Goal: Task Accomplishment & Management: Complete application form

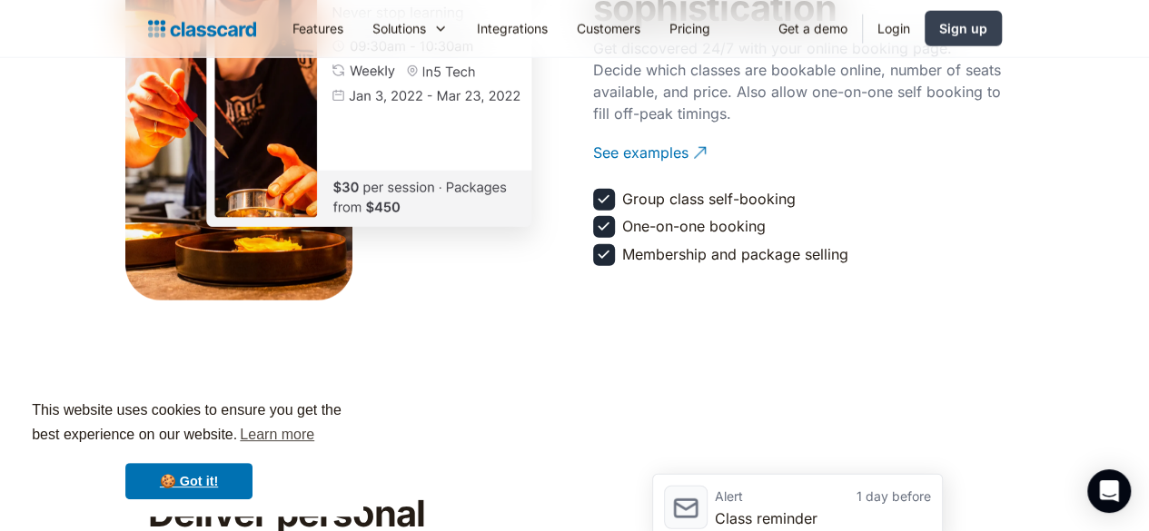
scroll to position [1999, 0]
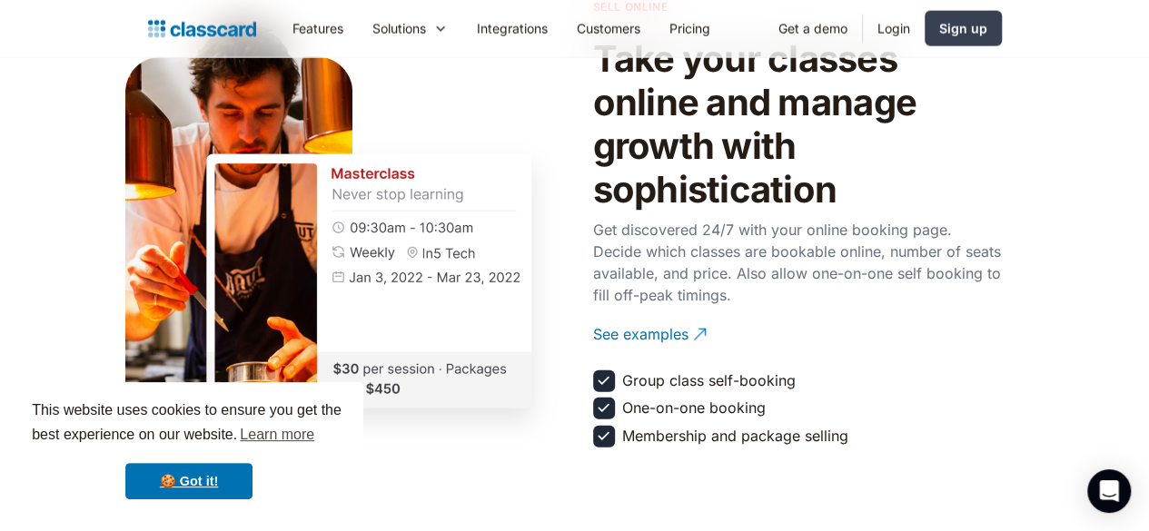
click at [956, 403] on div "sell online Take your classes online and manage growth with sophistication Get …" at bounding box center [797, 225] width 409 height 455
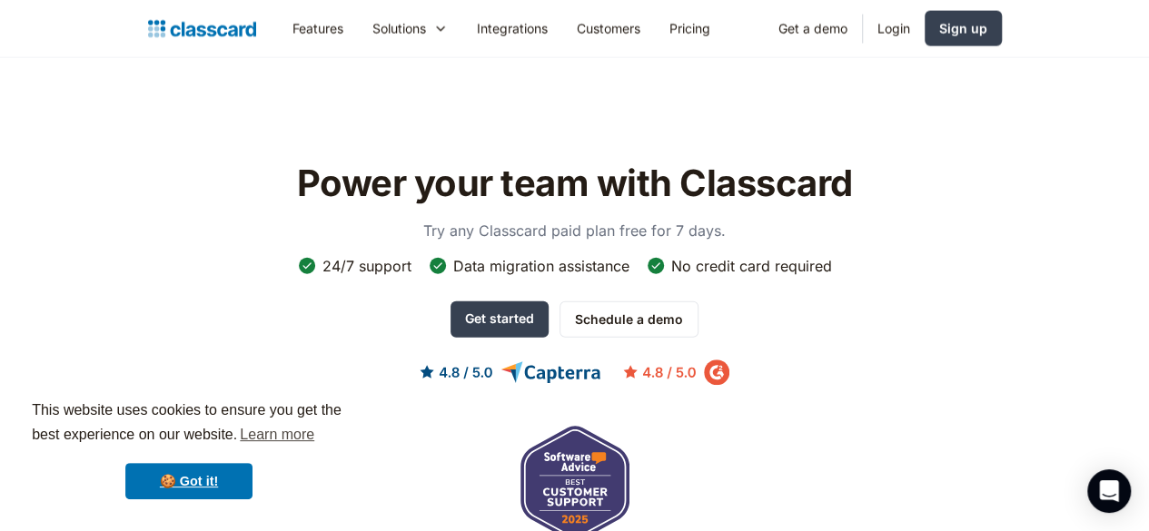
scroll to position [5451, 0]
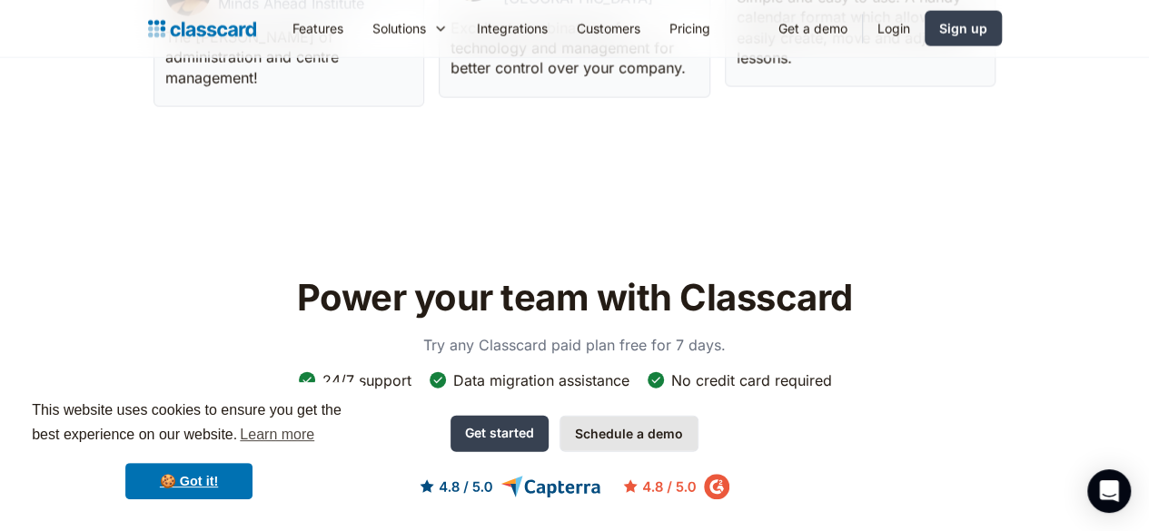
click at [588, 416] on link "Schedule a demo" at bounding box center [629, 434] width 139 height 36
click at [591, 416] on link "Schedule a demo" at bounding box center [629, 434] width 139 height 36
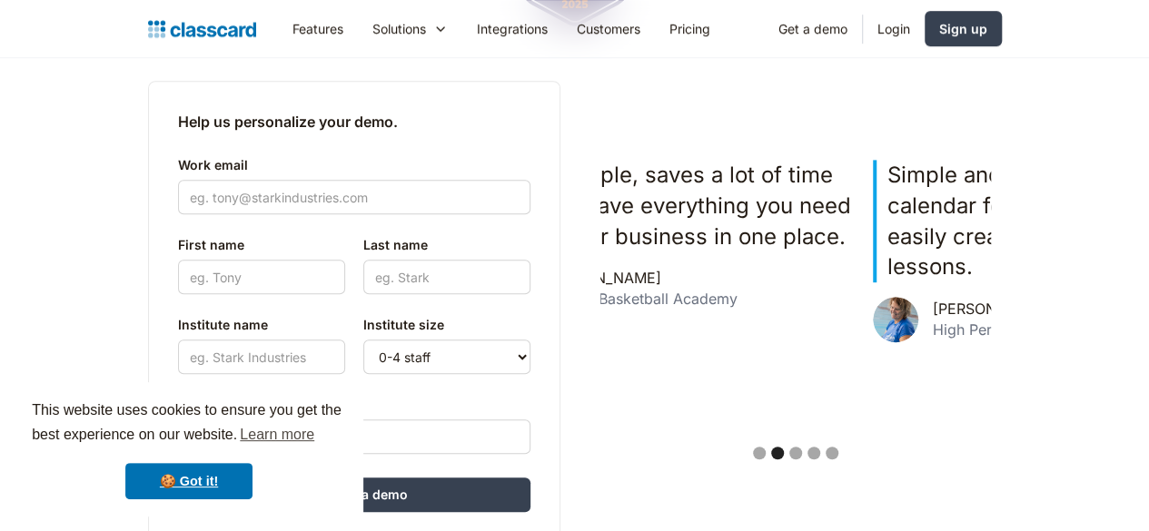
scroll to position [363, 0]
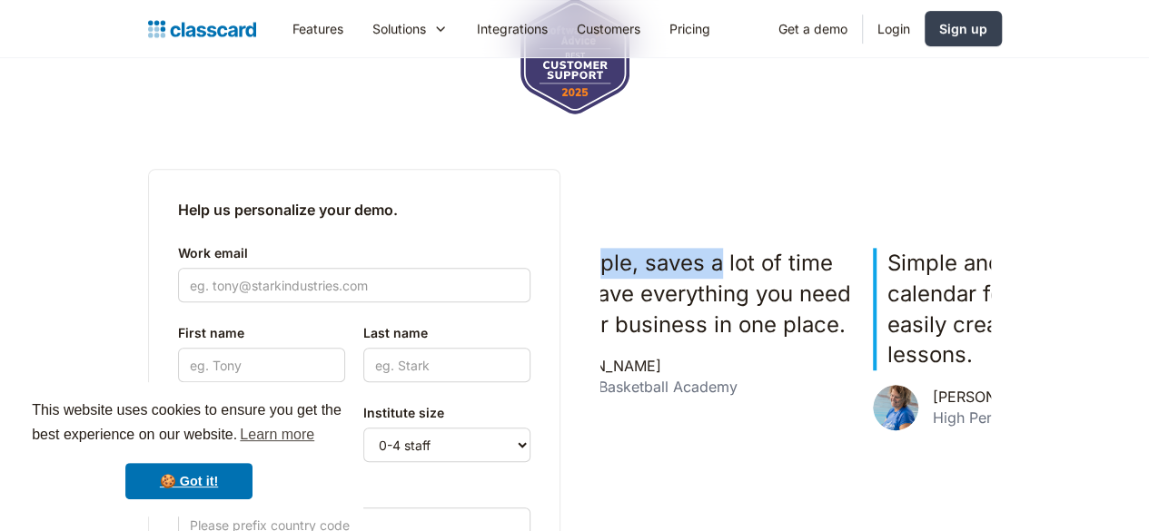
drag, startPoint x: 616, startPoint y: 301, endPoint x: 540, endPoint y: 296, distance: 76.5
click at [564, 296] on div "Help us personalize your demo. Work email First name Last name Institute name P…" at bounding box center [575, 400] width 854 height 462
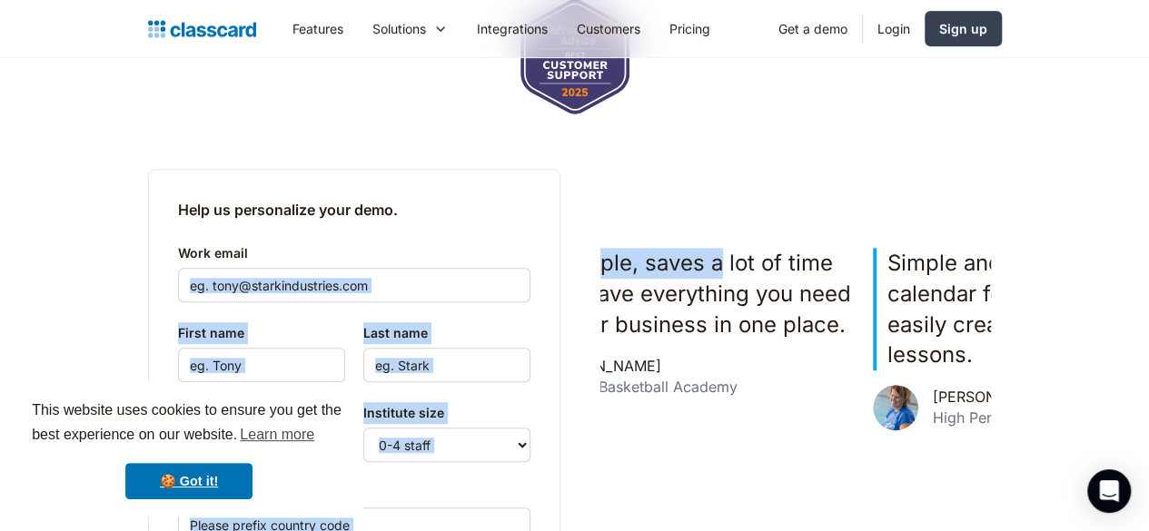
click at [812, 202] on div "Help us personalize your demo. Work email First name Last name Institute name P…" at bounding box center [575, 400] width 854 height 462
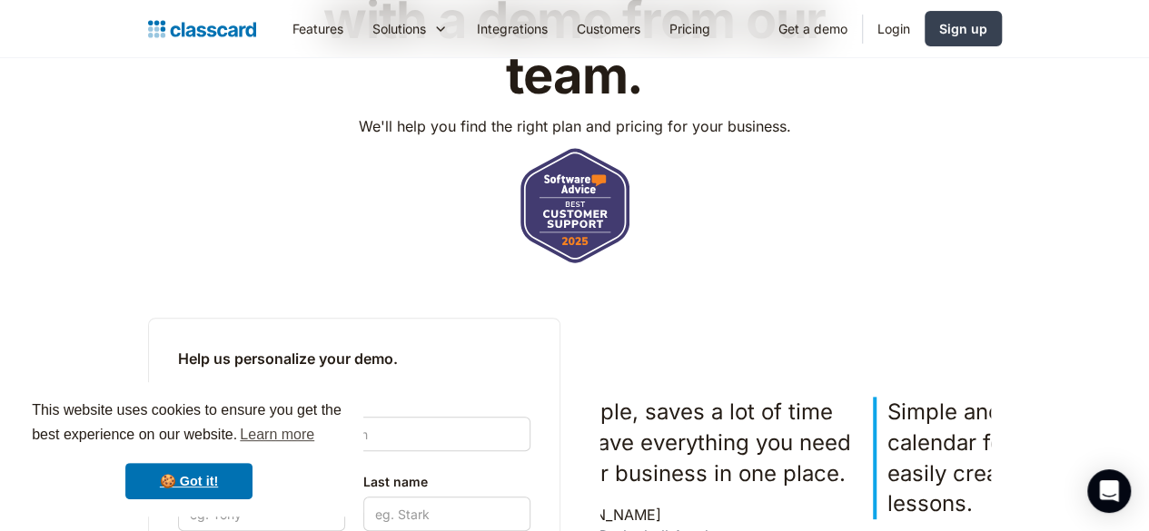
scroll to position [91, 0]
